Goal: Task Accomplishment & Management: Manage account settings

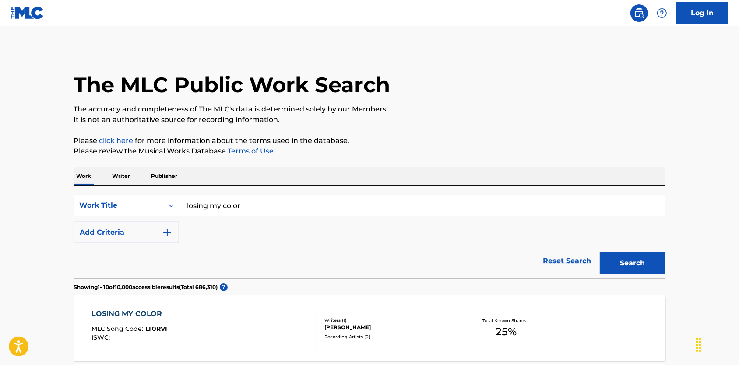
click at [27, 16] on img at bounding box center [28, 13] width 34 height 13
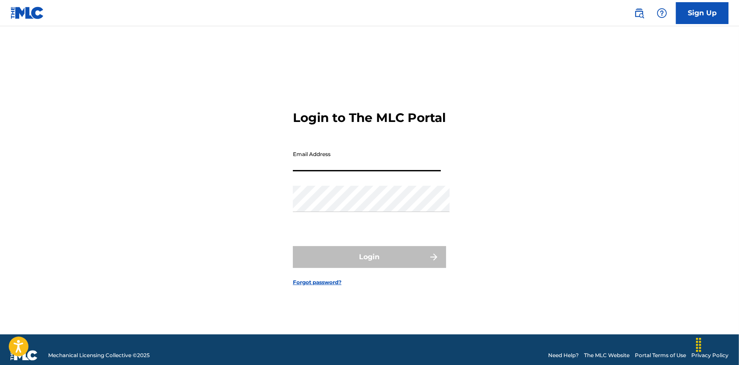
type input "[EMAIL_ADDRESS][DOMAIN_NAME]"
click at [369, 261] on button "Login" at bounding box center [369, 257] width 153 height 22
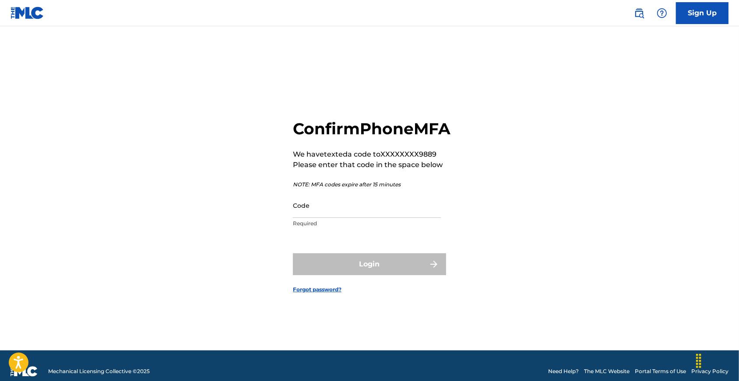
click at [394, 215] on input "Code" at bounding box center [367, 205] width 148 height 25
type input "075204"
click at [369, 275] on button "Login" at bounding box center [369, 264] width 153 height 22
